Goal: Navigation & Orientation: Find specific page/section

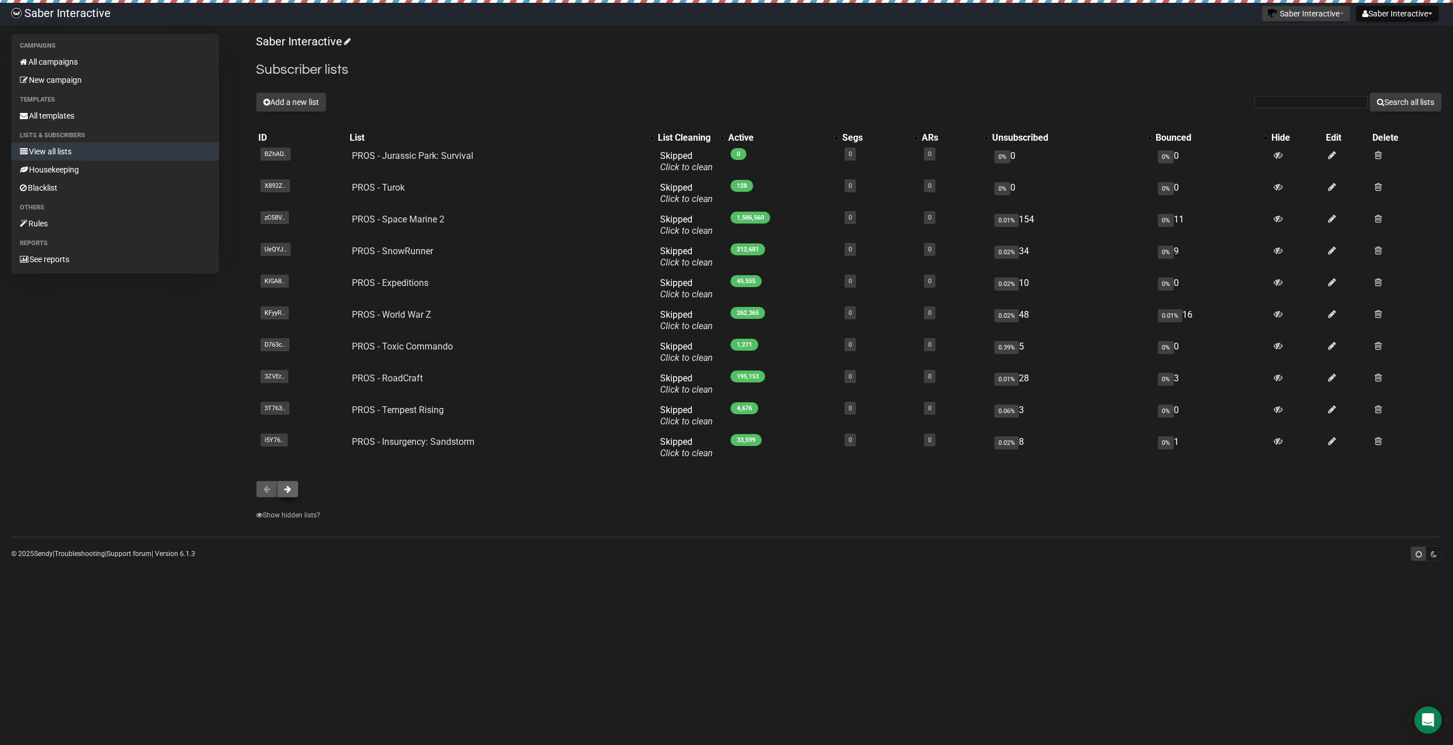
click at [284, 487] on span at bounding box center [287, 489] width 7 height 8
click at [291, 486] on span at bounding box center [287, 489] width 7 height 8
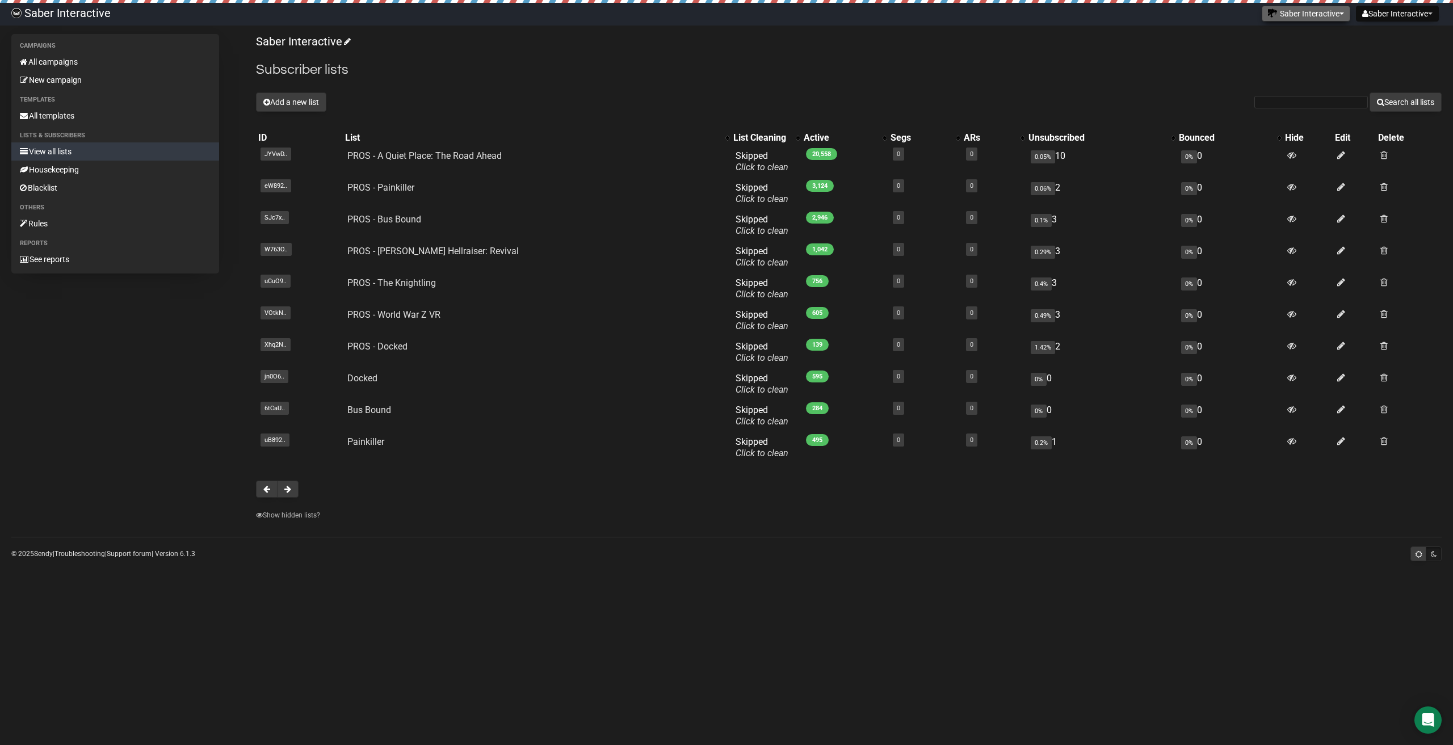
click at [1327, 17] on button "Saber Interactive" at bounding box center [1305, 14] width 89 height 16
click at [1303, 39] on link "PROS" at bounding box center [1307, 39] width 91 height 17
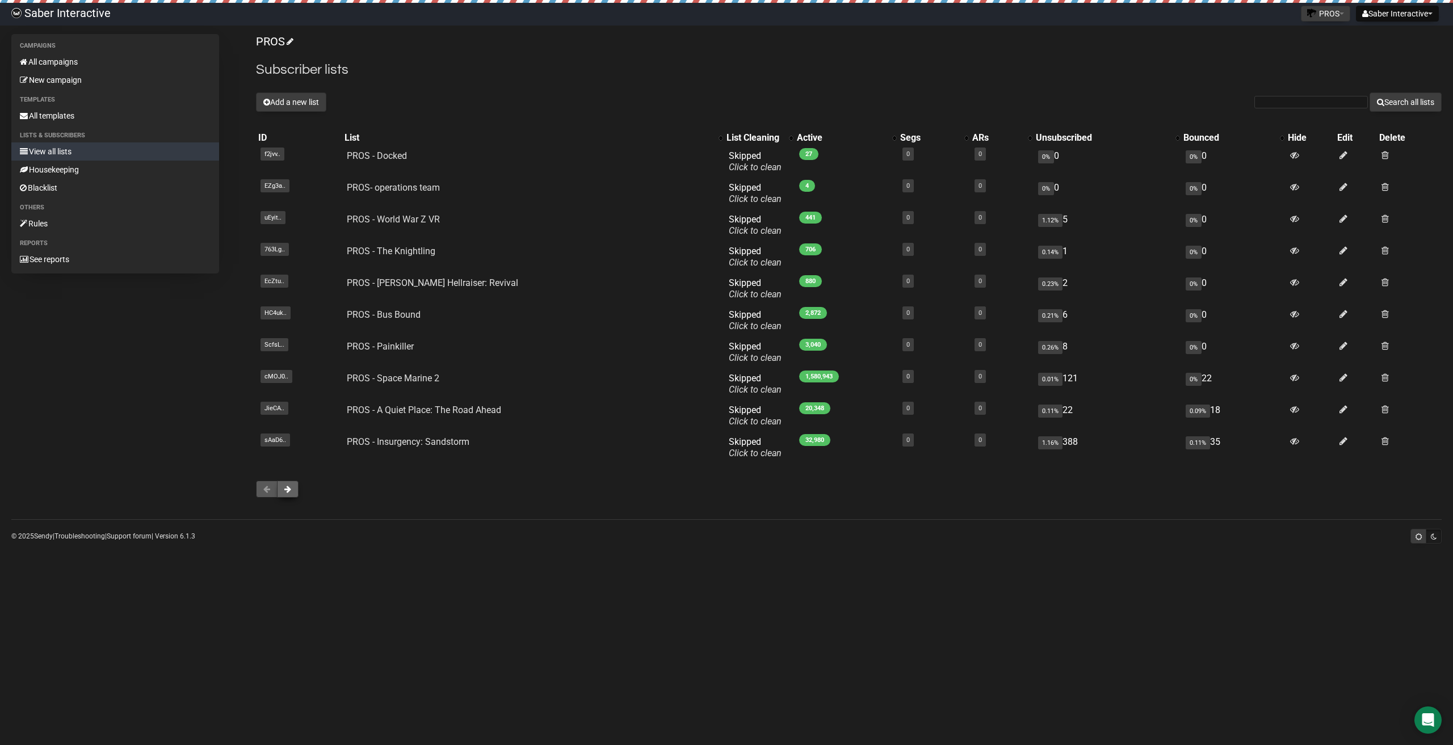
click at [288, 487] on span at bounding box center [287, 489] width 7 height 8
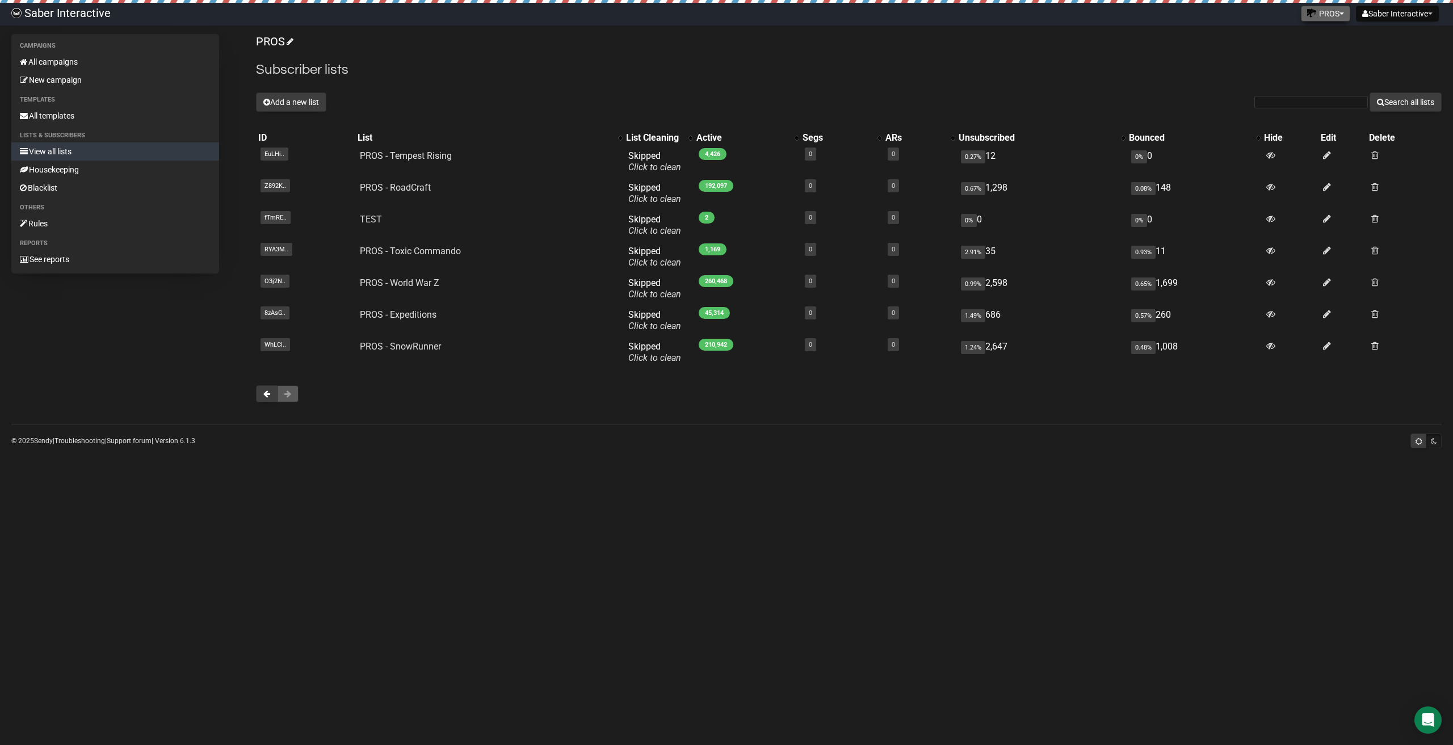
click at [1325, 7] on button "PROS" at bounding box center [1325, 14] width 49 height 16
click at [1299, 55] on link "PROS-Dev" at bounding box center [1307, 56] width 91 height 17
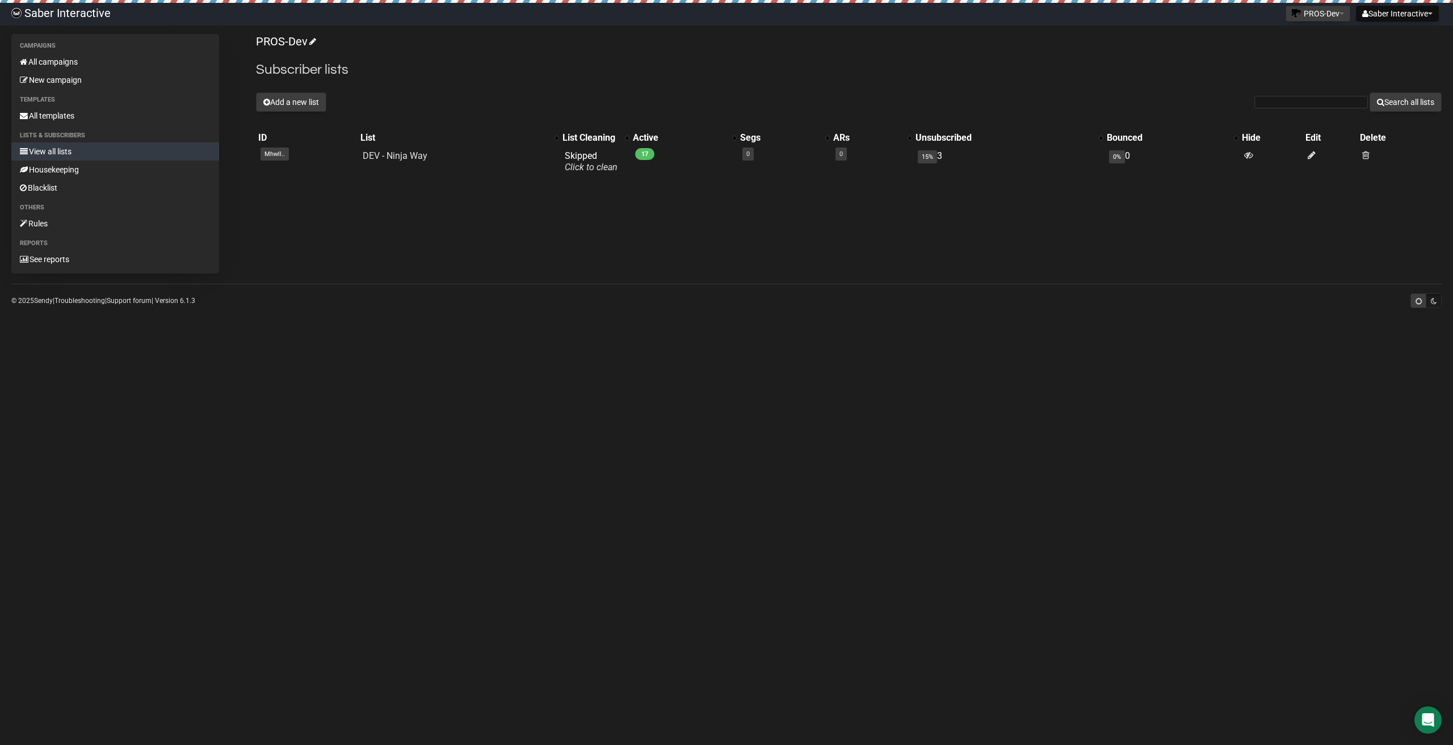
click at [1309, 27] on body "Saber Interactive Saber Interactive Settings Logout PROS-Dev PROS PROS-Dev PROS…" at bounding box center [726, 372] width 1453 height 745
click at [1317, 16] on button "PROS-Dev" at bounding box center [1317, 14] width 65 height 16
click at [1305, 74] on link "PROS-Stg" at bounding box center [1307, 73] width 91 height 17
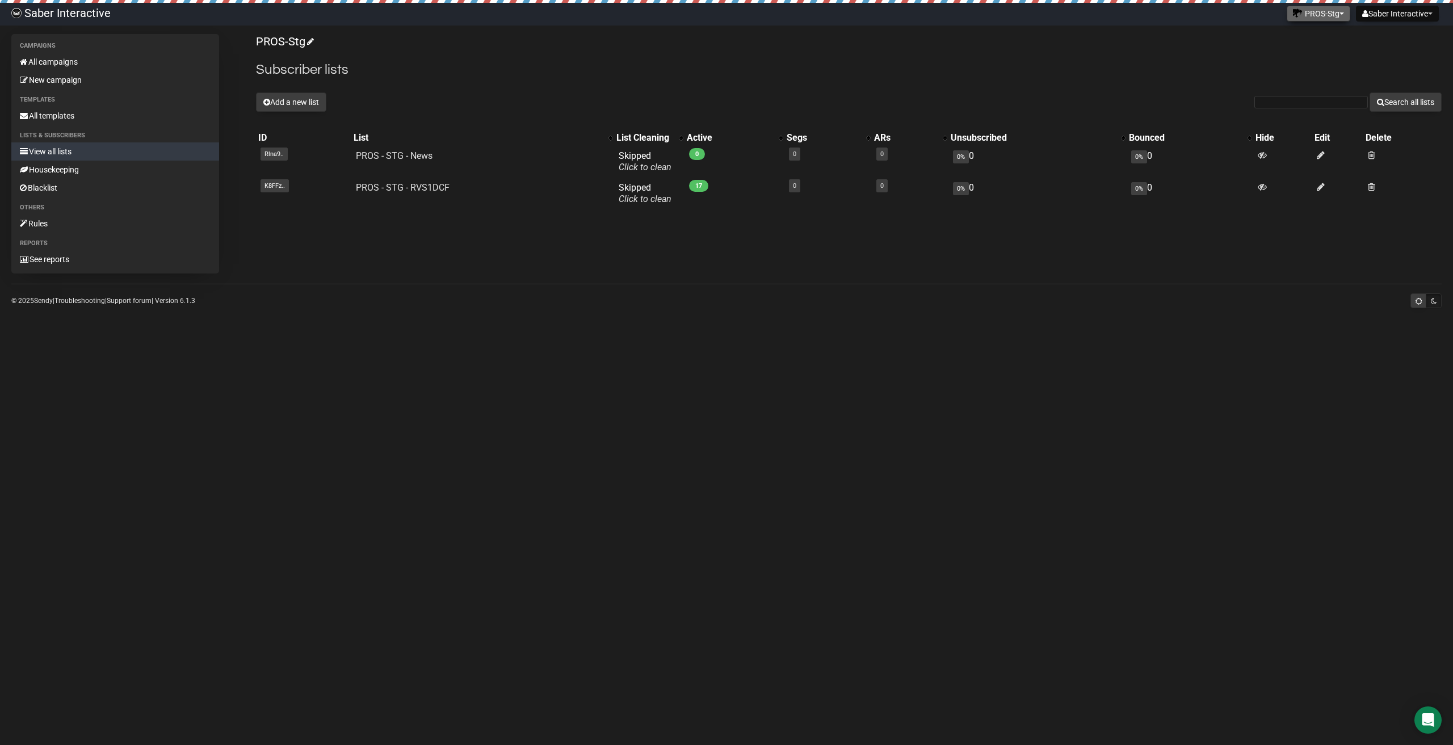
click at [1299, 12] on button "PROS-Stg" at bounding box center [1318, 14] width 64 height 16
click at [1299, 83] on link "Saber Interactive" at bounding box center [1307, 90] width 91 height 17
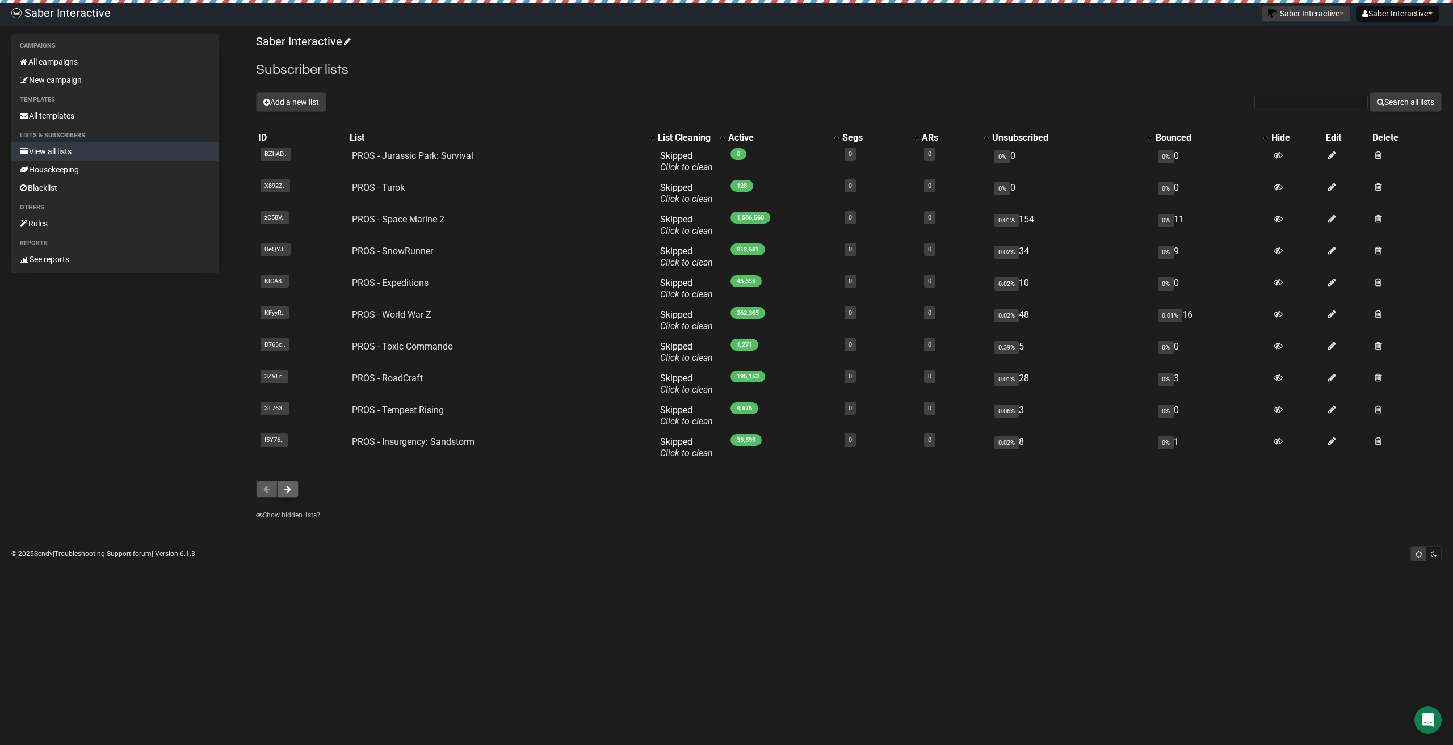
click at [290, 493] on span at bounding box center [287, 489] width 7 height 8
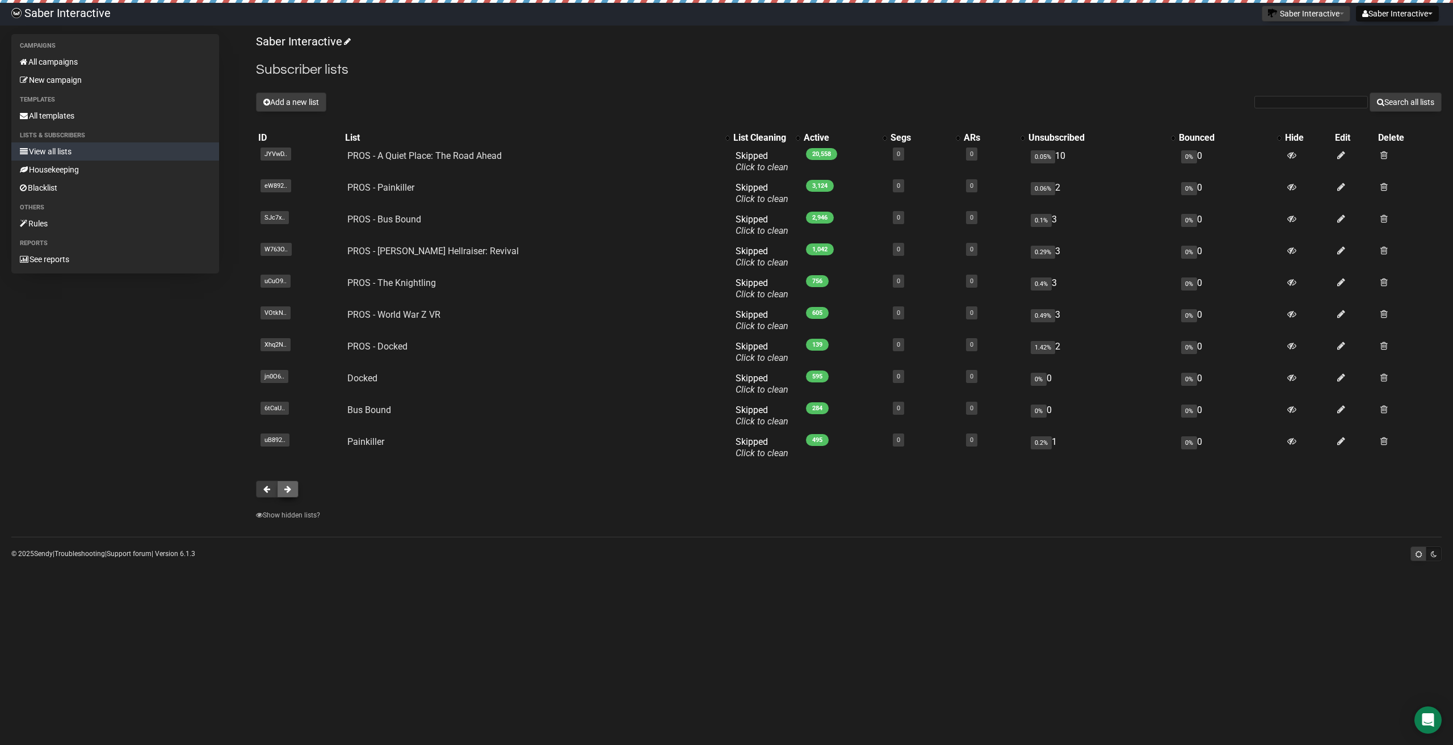
click at [289, 491] on span at bounding box center [287, 489] width 7 height 8
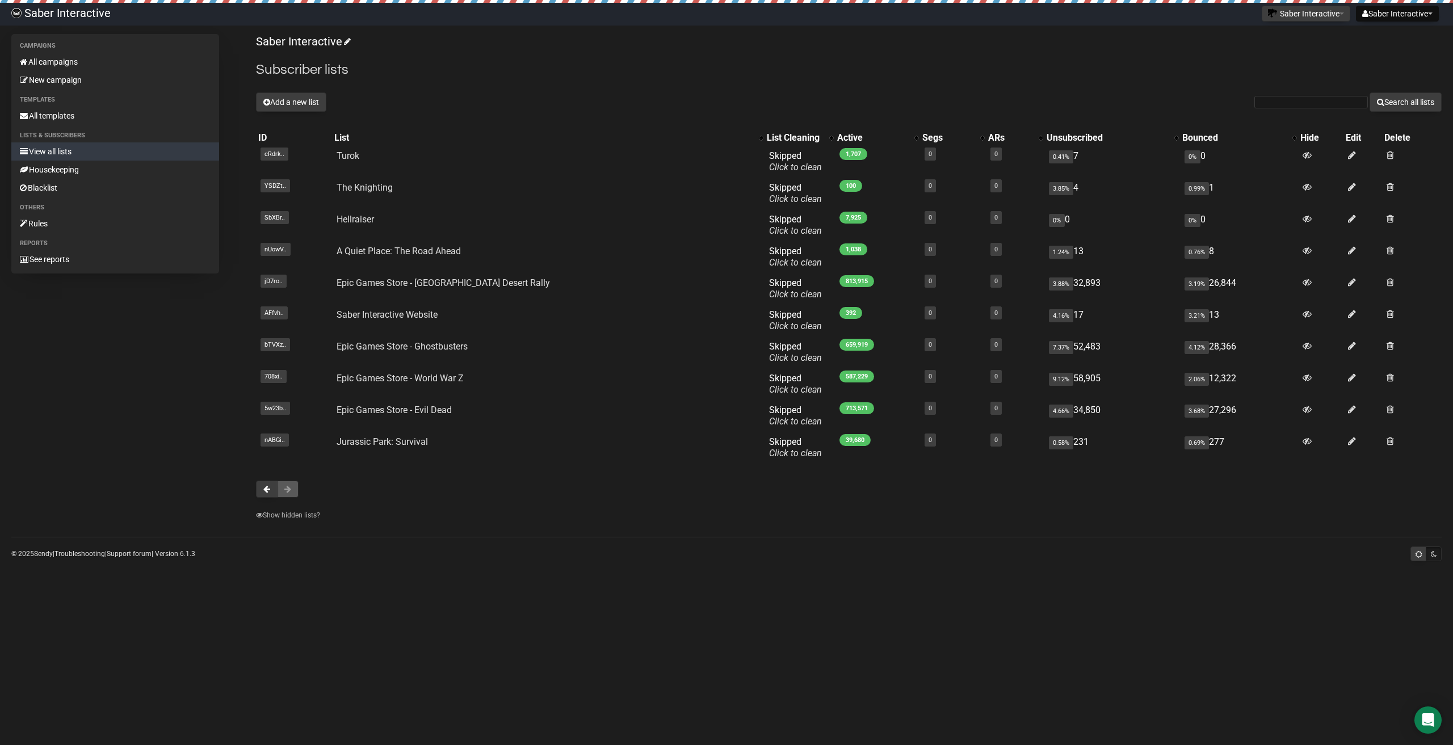
click at [289, 489] on span at bounding box center [287, 489] width 7 height 8
click at [89, 108] on link "All templates" at bounding box center [115, 116] width 208 height 18
